Goal: Navigation & Orientation: Find specific page/section

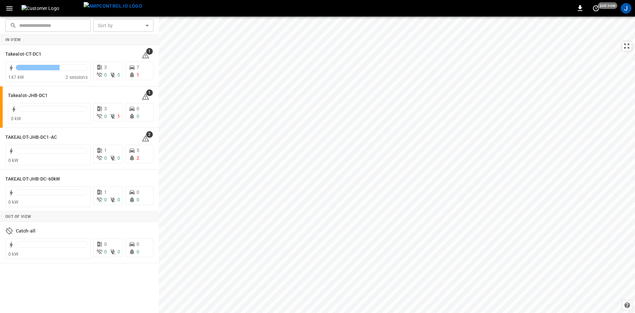
click at [145, 25] on body "0 just now J ​ ​ Sort by ​ Sort by In View Takealot-CT-DC1 1 147 kW 2 sessions …" at bounding box center [317, 156] width 635 height 313
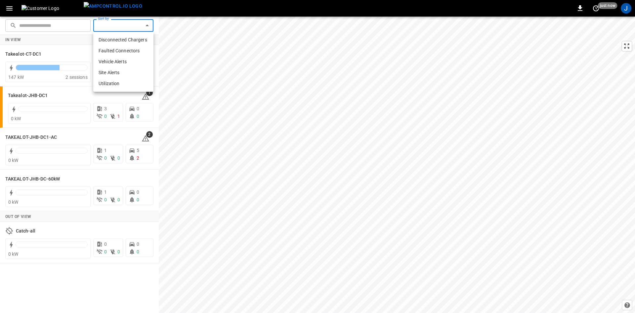
click at [76, 279] on div at bounding box center [317, 156] width 635 height 313
click at [9, 7] on icon "button" at bounding box center [9, 8] width 8 height 8
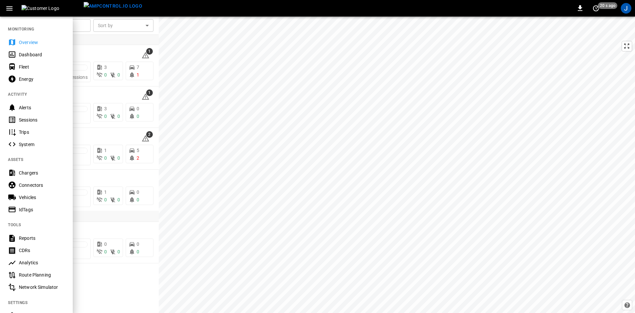
drag, startPoint x: 32, startPoint y: 83, endPoint x: 164, endPoint y: 155, distance: 151.0
click at [32, 83] on div "Energy" at bounding box center [36, 79] width 73 height 12
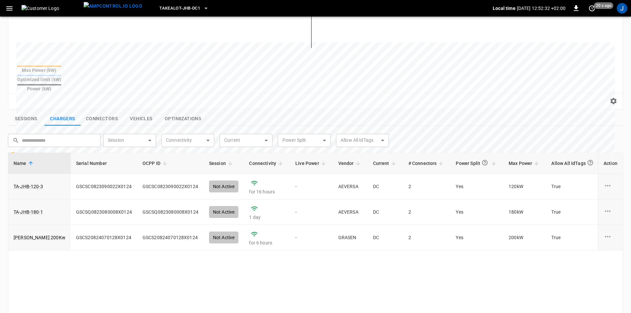
scroll to position [132, 0]
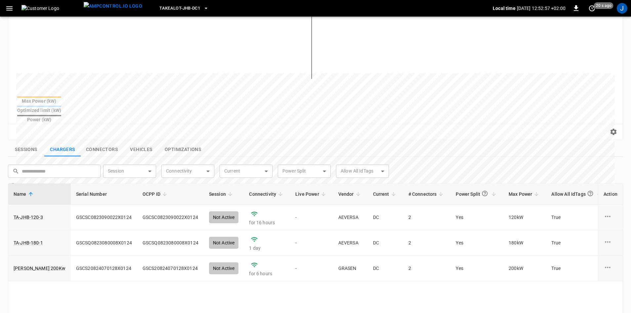
click at [145, 143] on button "Vehicles" at bounding box center [141, 150] width 36 height 14
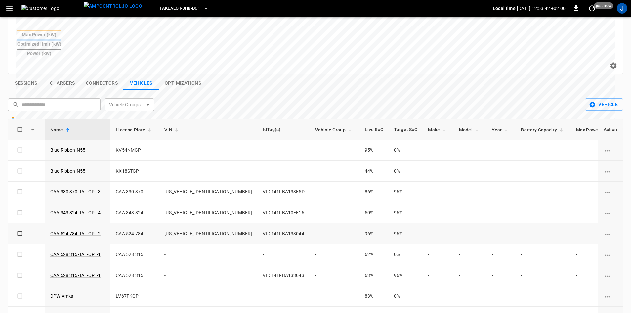
scroll to position [99, 0]
